Goal: Task Accomplishment & Management: Manage account settings

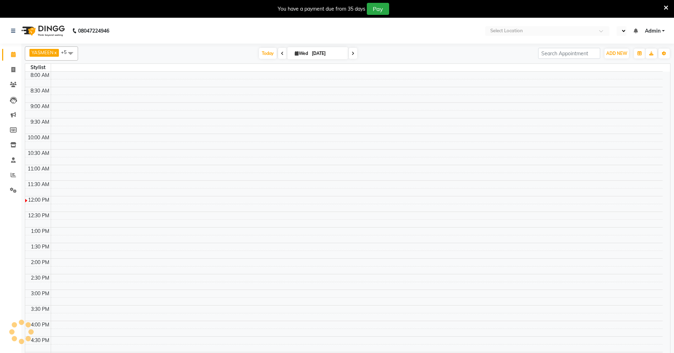
select select "en"
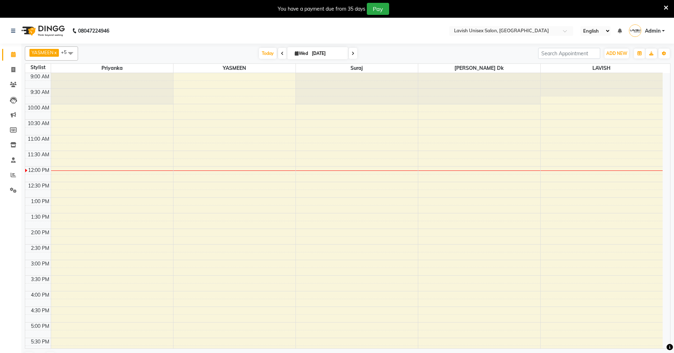
click at [301, 165] on div "9:00 AM 9:30 AM 10:00 AM 10:30 AM 11:00 AM 11:30 AM 12:00 PM 12:30 PM 1:00 PM 1…" at bounding box center [344, 291] width 638 height 437
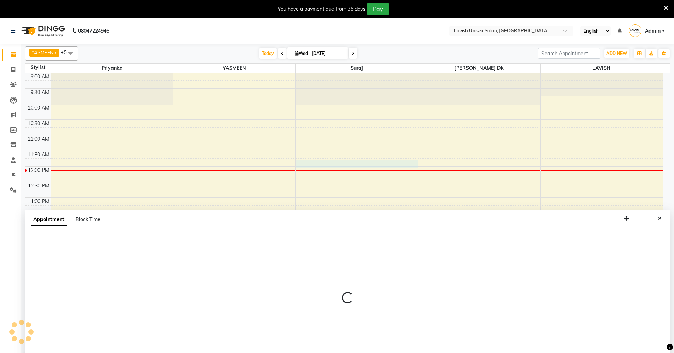
select select "53556"
select select "705"
select select "tentative"
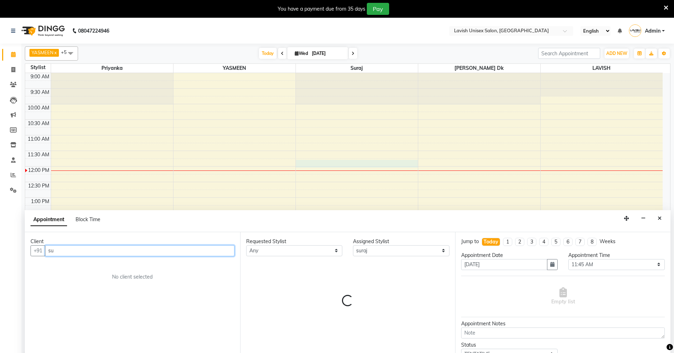
scroll to position [18, 0]
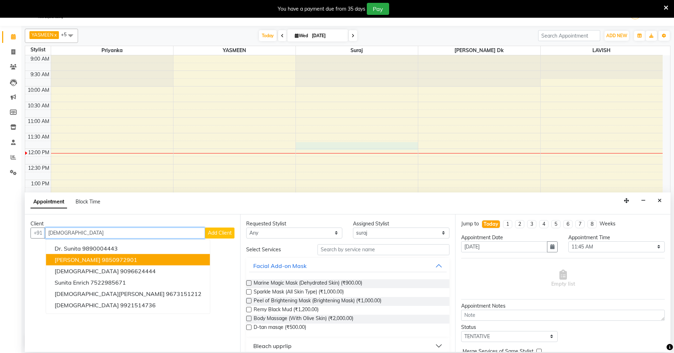
click at [77, 258] on span "sunita patil" at bounding box center [78, 259] width 46 height 7
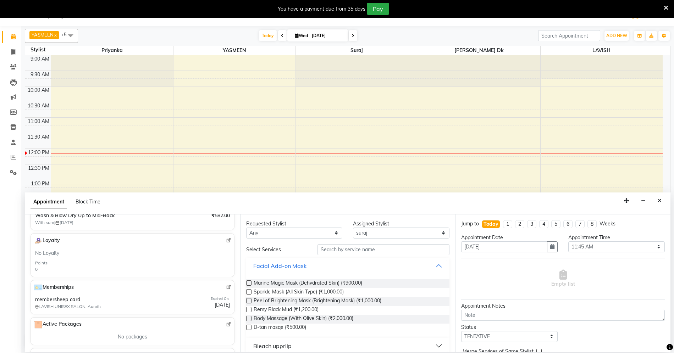
scroll to position [142, 0]
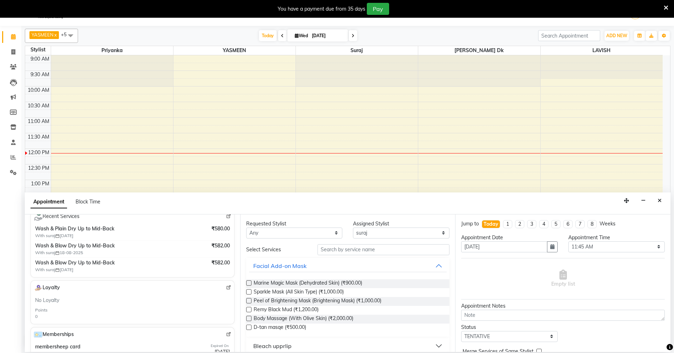
type input "9850972901"
click at [311, 235] on select "Any Dyanesh Dk LAVISH priyanka suraj YASMEEN" at bounding box center [294, 233] width 96 height 11
select select "53556"
click at [246, 228] on select "Any Dyanesh Dk LAVISH priyanka suraj YASMEEN" at bounding box center [294, 233] width 96 height 11
click at [331, 249] on input "text" at bounding box center [384, 249] width 132 height 11
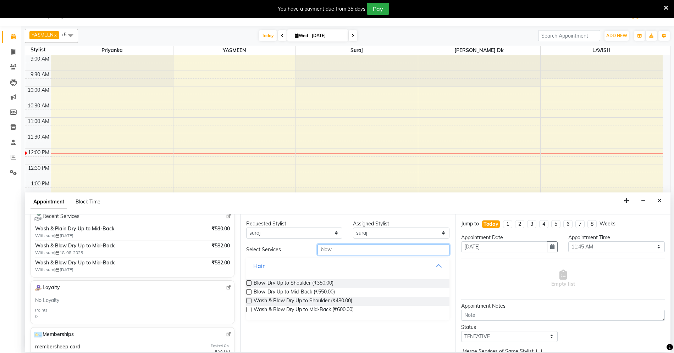
type input "blow"
click at [249, 311] on label at bounding box center [248, 309] width 5 height 5
click at [249, 311] on input "checkbox" at bounding box center [248, 310] width 5 height 5
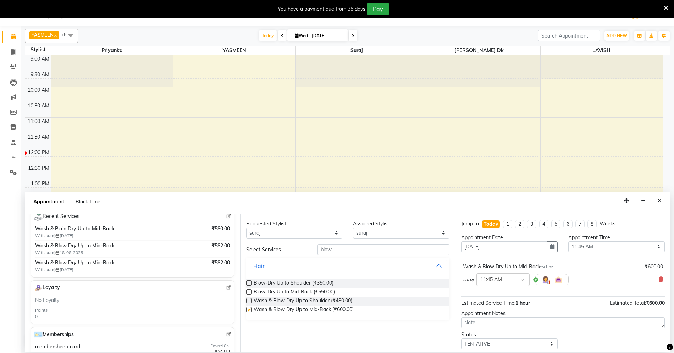
checkbox input "false"
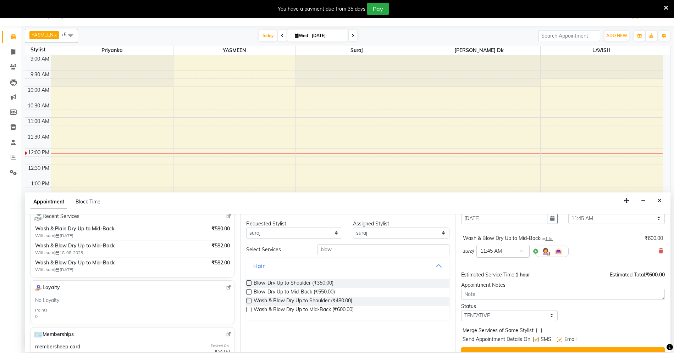
scroll to position [43, 0]
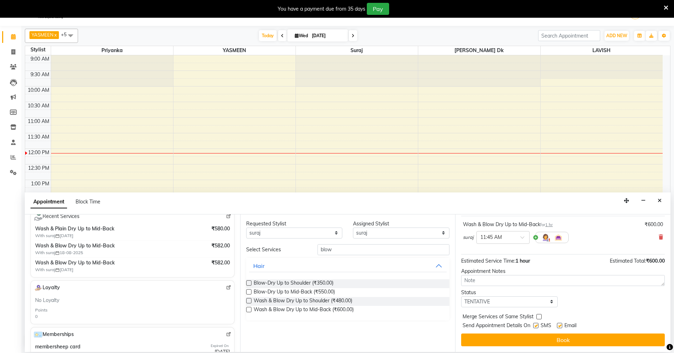
click at [537, 327] on label at bounding box center [535, 325] width 5 height 5
click at [537, 327] on input "checkbox" at bounding box center [535, 326] width 5 height 5
checkbox input "false"
click at [561, 326] on label at bounding box center [559, 325] width 5 height 5
click at [561, 326] on input "checkbox" at bounding box center [559, 326] width 5 height 5
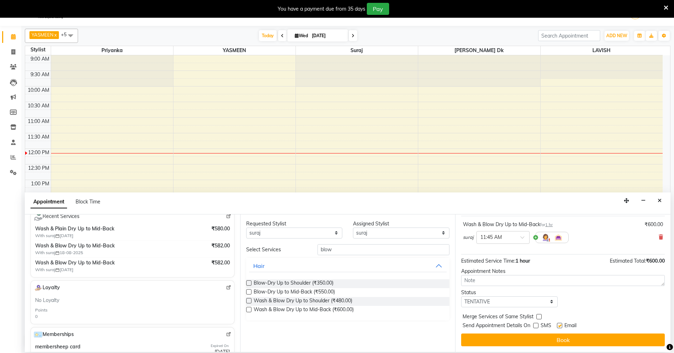
checkbox input "false"
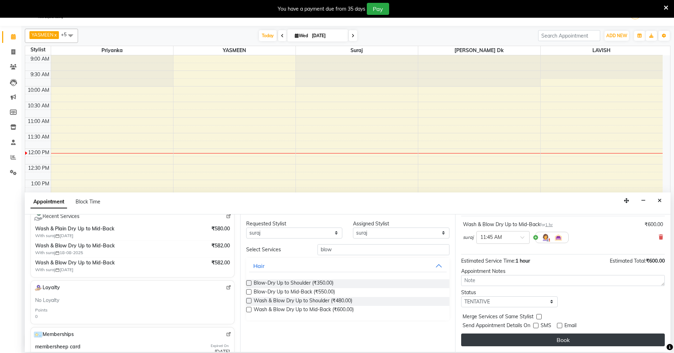
click at [559, 336] on button "Book" at bounding box center [563, 340] width 204 height 13
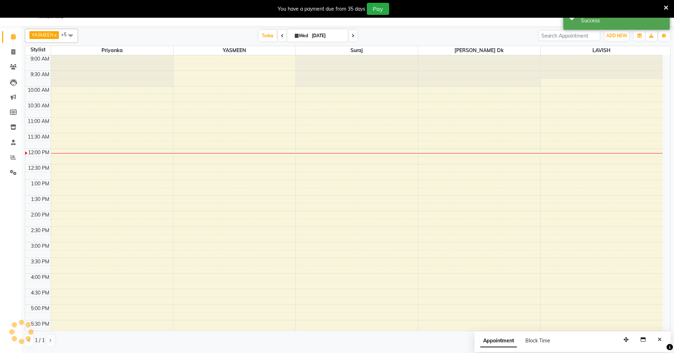
scroll to position [0, 0]
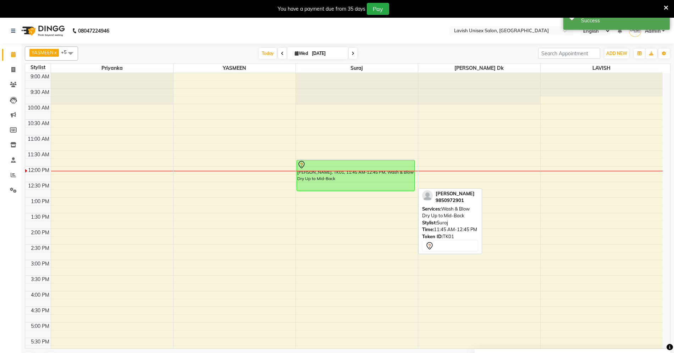
click at [350, 181] on div "[PERSON_NAME], TK01, 11:45 AM-12:45 PM, Wash & Blow Dry Up to Mid-Back" at bounding box center [355, 175] width 117 height 31
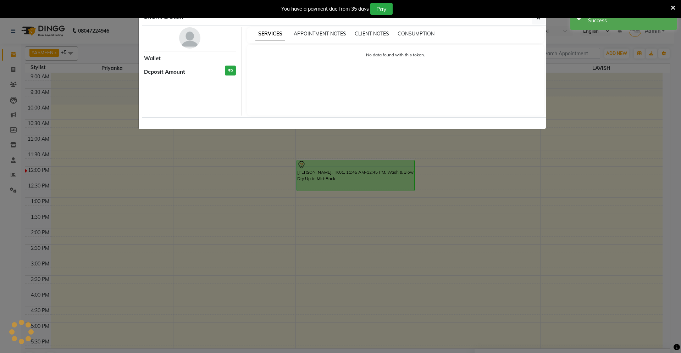
select select "7"
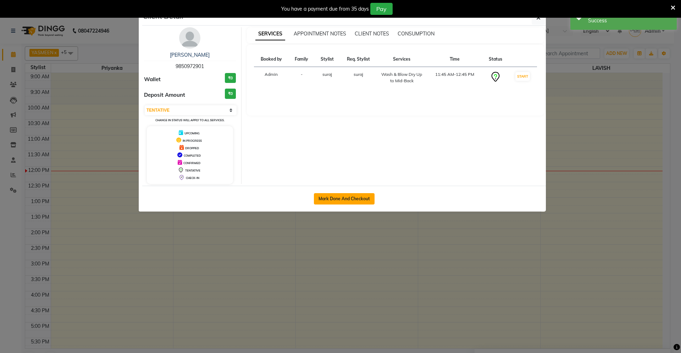
click at [347, 202] on button "Mark Done And Checkout" at bounding box center [344, 198] width 61 height 11
select select "service"
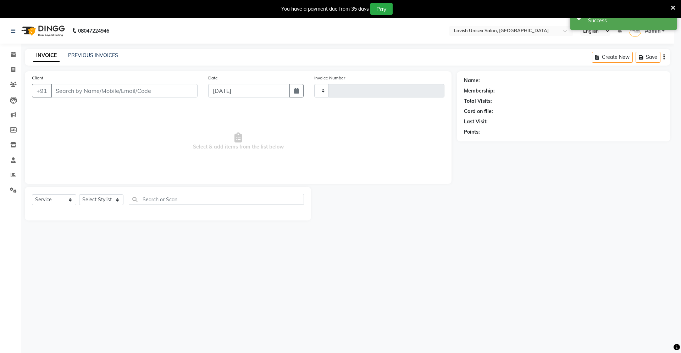
type input "0556"
select select "8"
type input "9850972901"
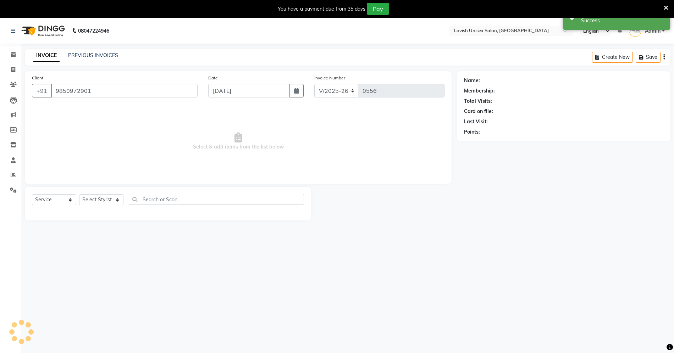
select select "53556"
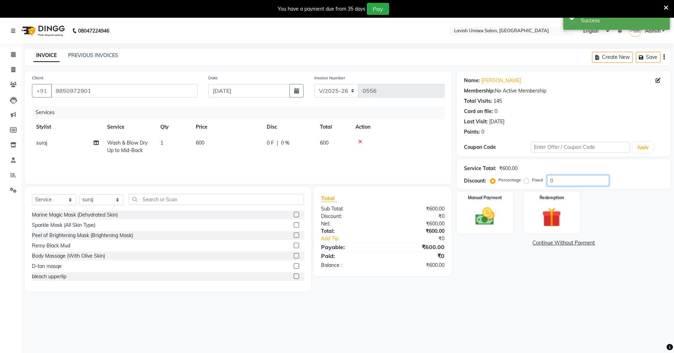
click at [567, 181] on input "0" at bounding box center [578, 180] width 62 height 11
type input "03.3"
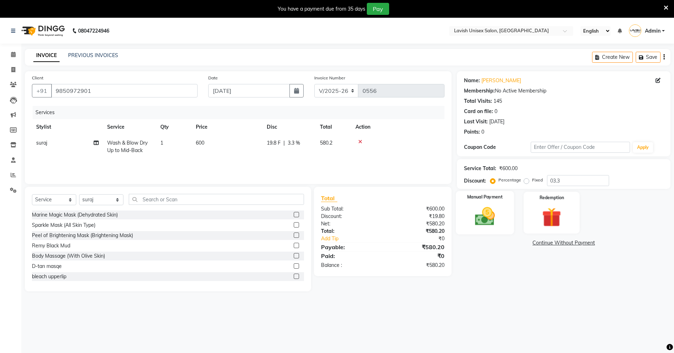
click at [486, 217] on img at bounding box center [485, 216] width 33 height 23
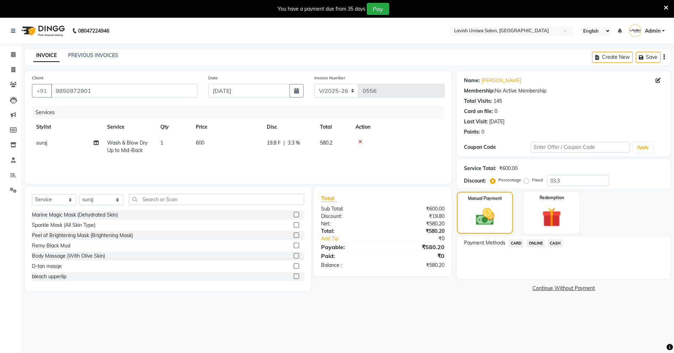
click at [510, 242] on span "CARD" at bounding box center [515, 243] width 15 height 8
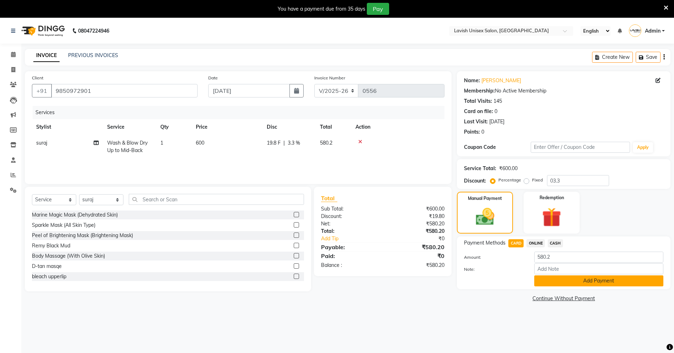
click at [578, 277] on button "Add Payment" at bounding box center [598, 281] width 129 height 11
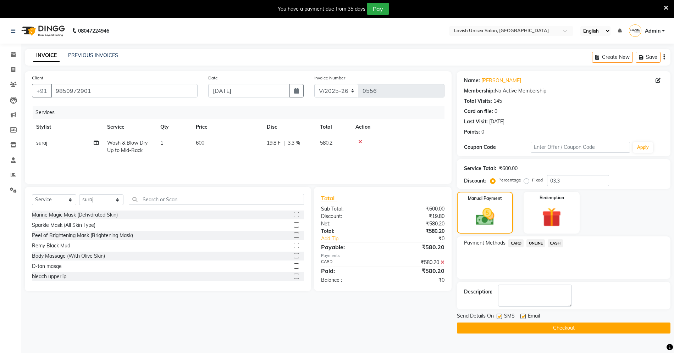
click at [500, 318] on label at bounding box center [499, 316] width 5 height 5
click at [500, 318] on input "checkbox" at bounding box center [499, 317] width 5 height 5
checkbox input "false"
click at [522, 317] on label at bounding box center [522, 316] width 5 height 5
click at [522, 317] on input "checkbox" at bounding box center [522, 317] width 5 height 5
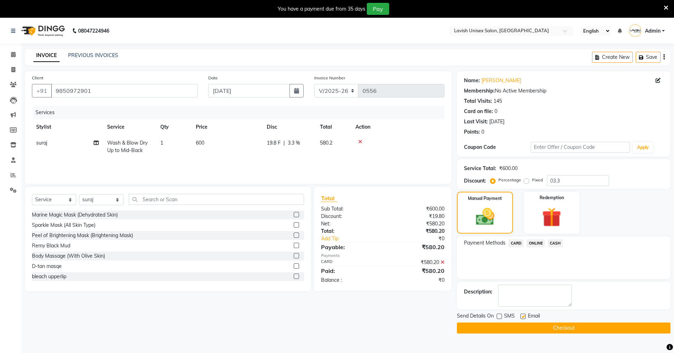
checkbox input "false"
click at [533, 327] on button "Checkout" at bounding box center [564, 328] width 214 height 11
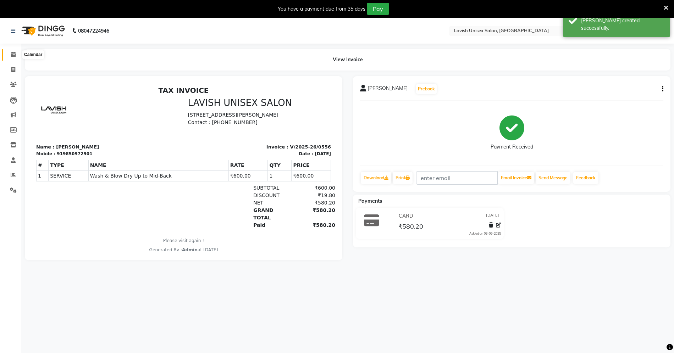
click at [13, 55] on icon at bounding box center [13, 54] width 5 height 5
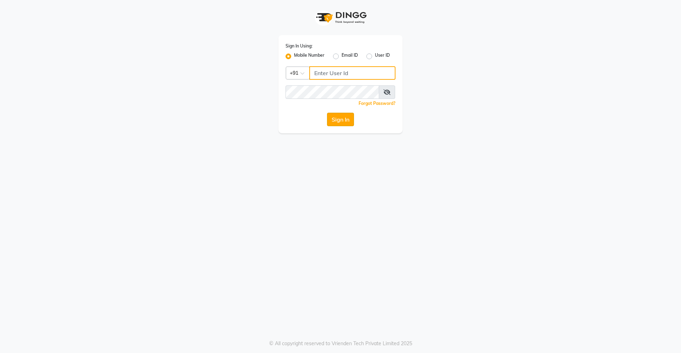
type input "9561262152"
click at [348, 116] on button "Sign In" at bounding box center [340, 119] width 27 height 13
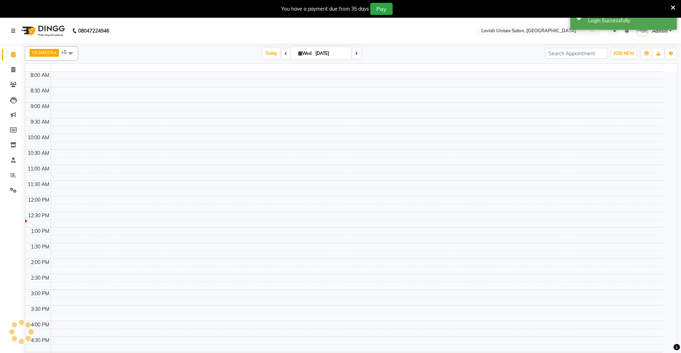
select select "en"
